Goal: Task Accomplishment & Management: Use online tool/utility

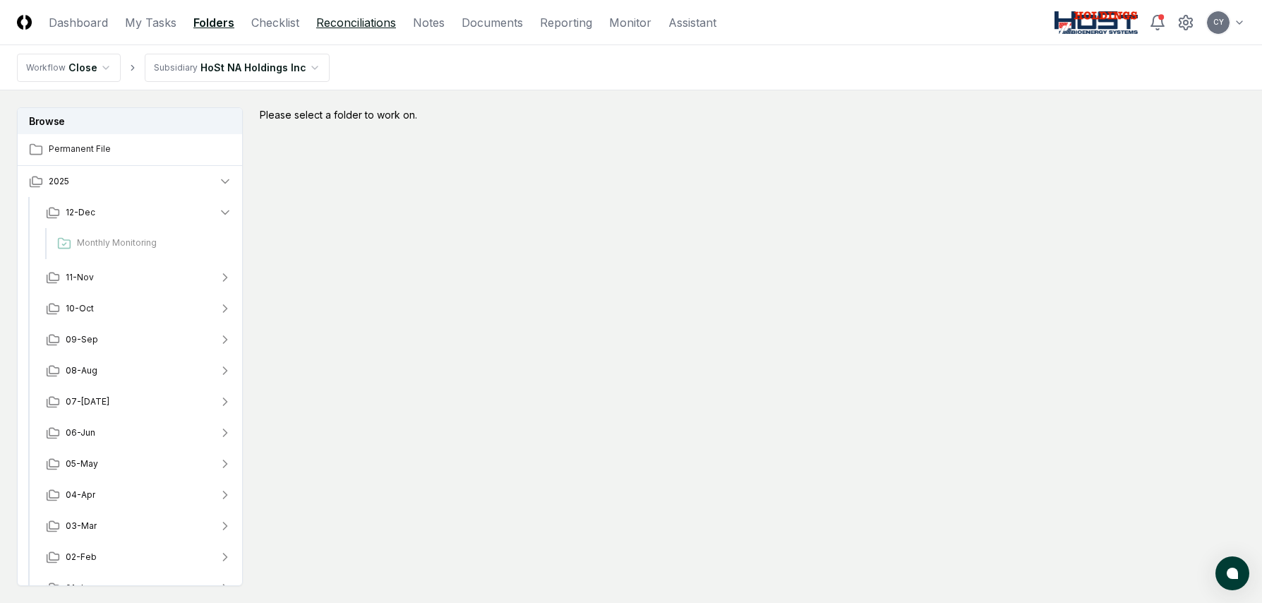
click at [375, 23] on link "Reconciliations" at bounding box center [356, 22] width 80 height 17
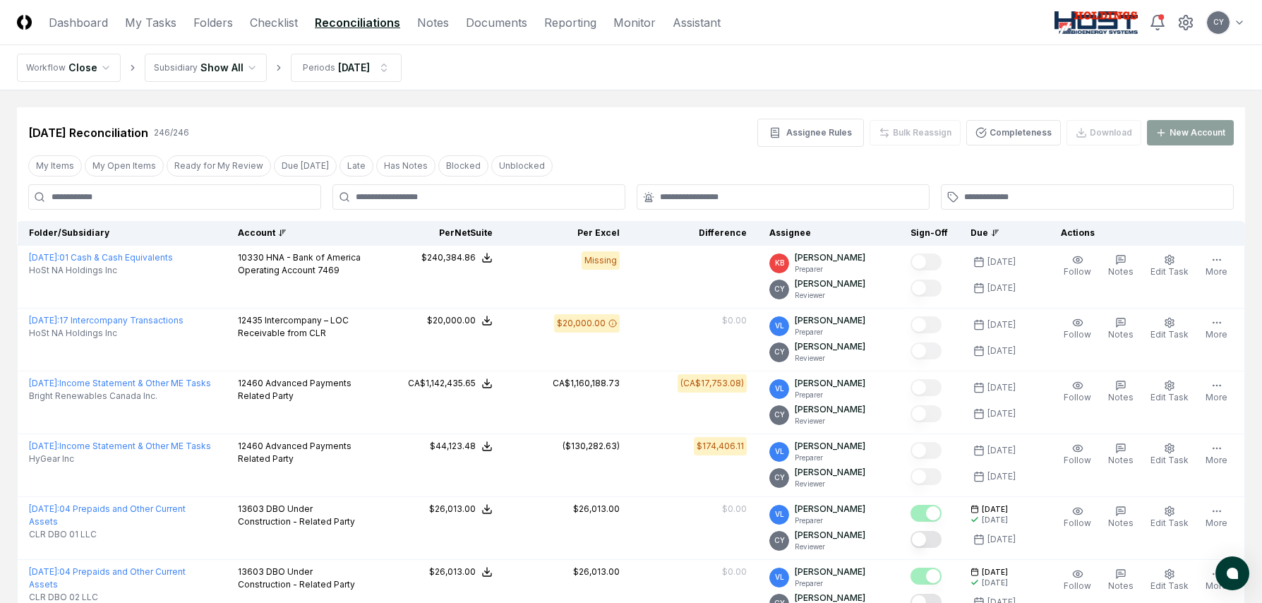
click at [272, 227] on div "Account" at bounding box center [302, 233] width 128 height 13
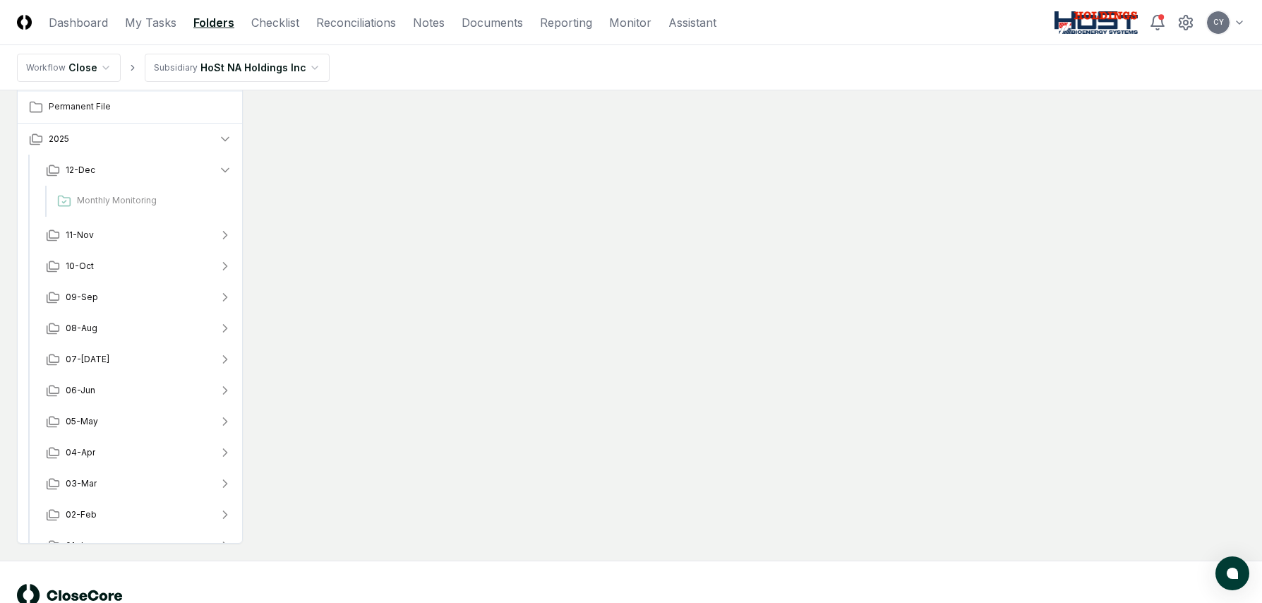
scroll to position [85, 0]
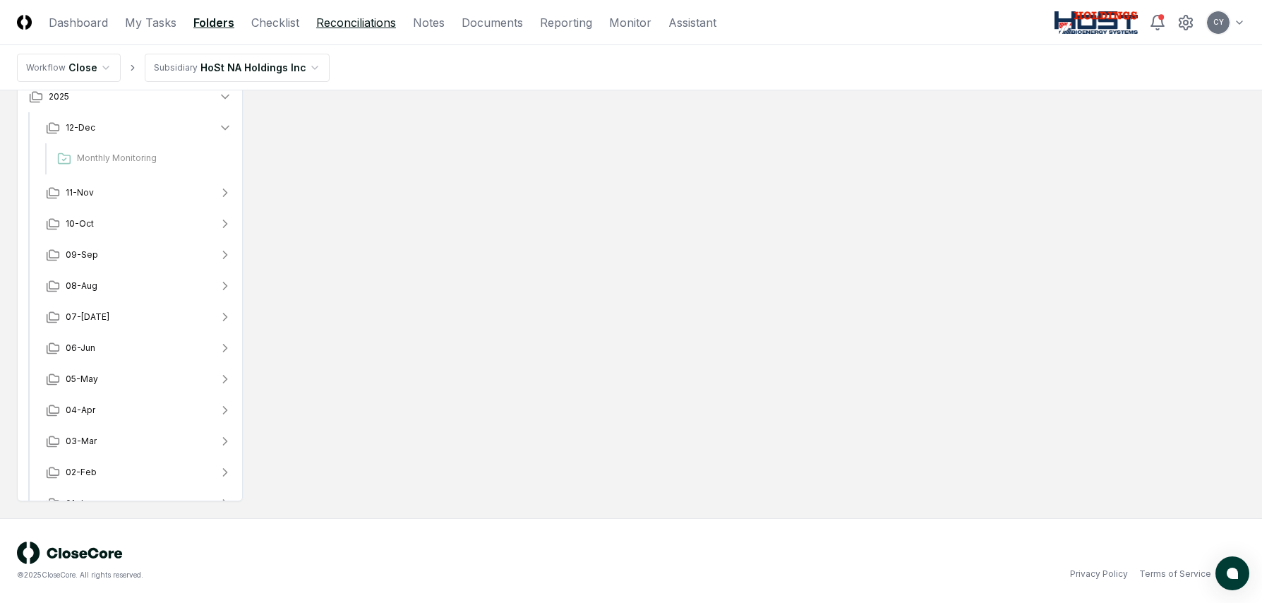
click at [378, 24] on link "Reconciliations" at bounding box center [356, 22] width 80 height 17
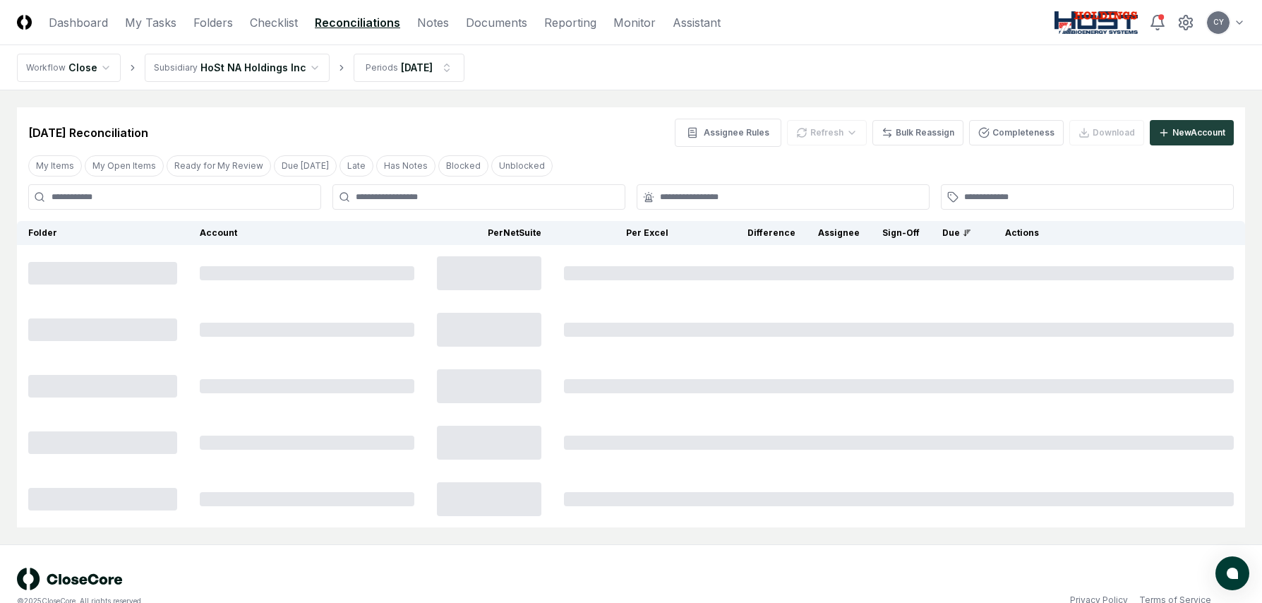
click at [302, 66] on html "CloseCore Dashboard My Tasks Folders Checklist Reconciliations Notes Documents …" at bounding box center [631, 314] width 1262 height 629
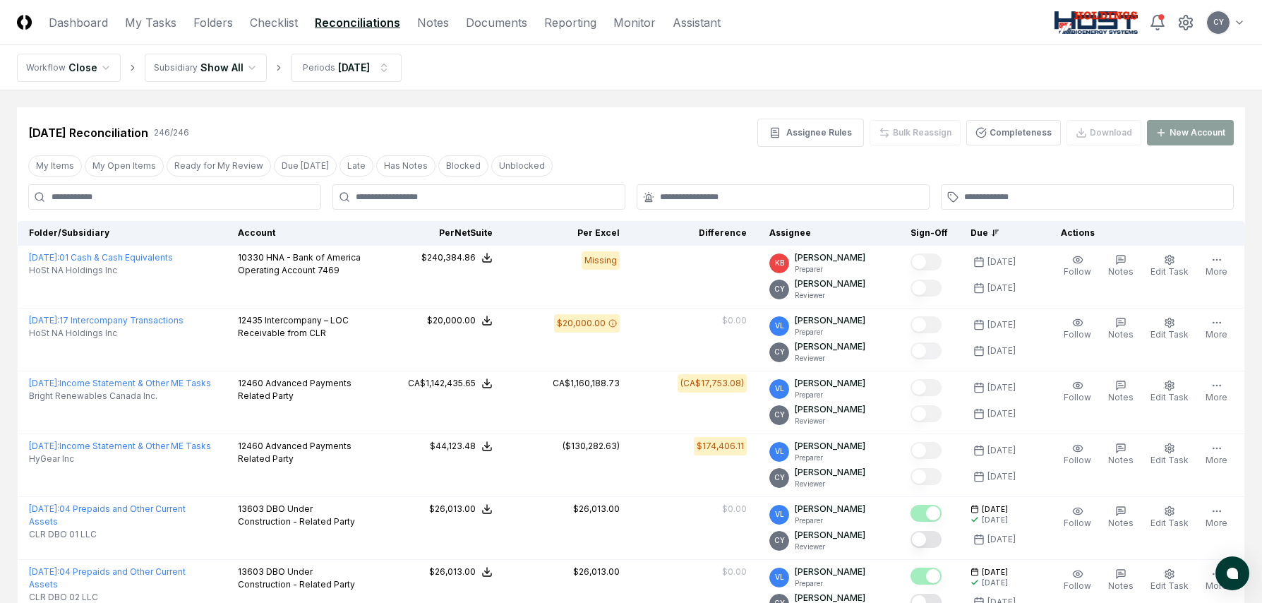
click at [272, 229] on div "Account" at bounding box center [302, 233] width 128 height 13
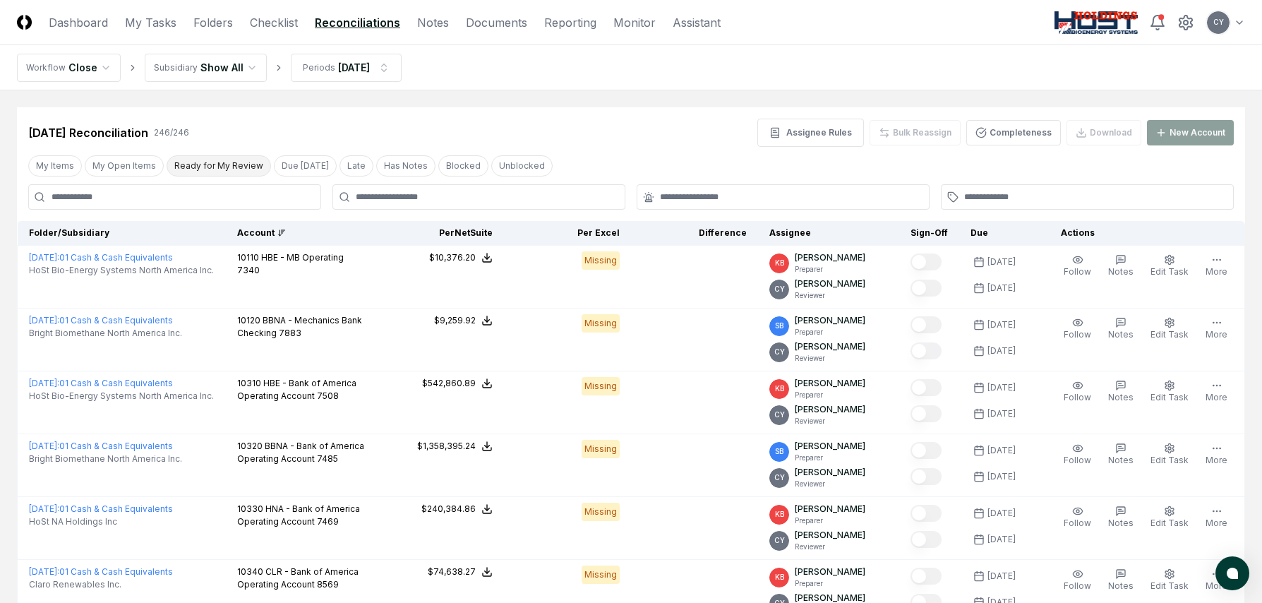
click at [224, 173] on button "Ready for My Review" at bounding box center [219, 165] width 104 height 21
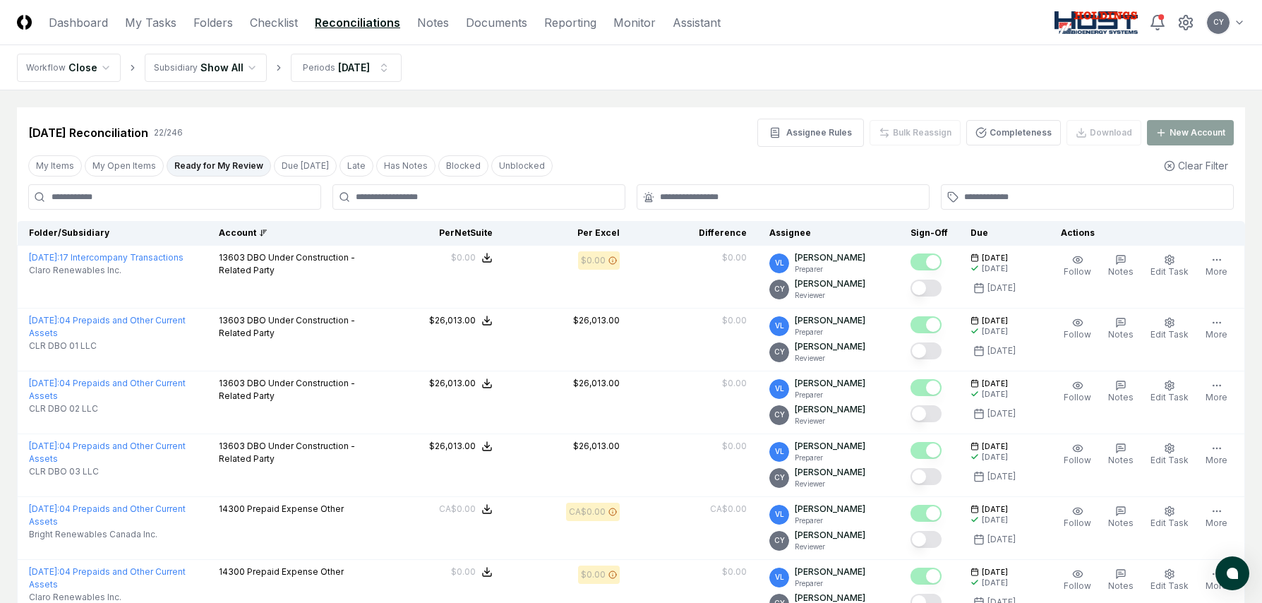
click at [603, 139] on div "[DATE] Reconciliation 22 / 246 Assignee Rules Bulk Reassign Completeness Downlo…" at bounding box center [630, 133] width 1205 height 28
